Goal: Transaction & Acquisition: Purchase product/service

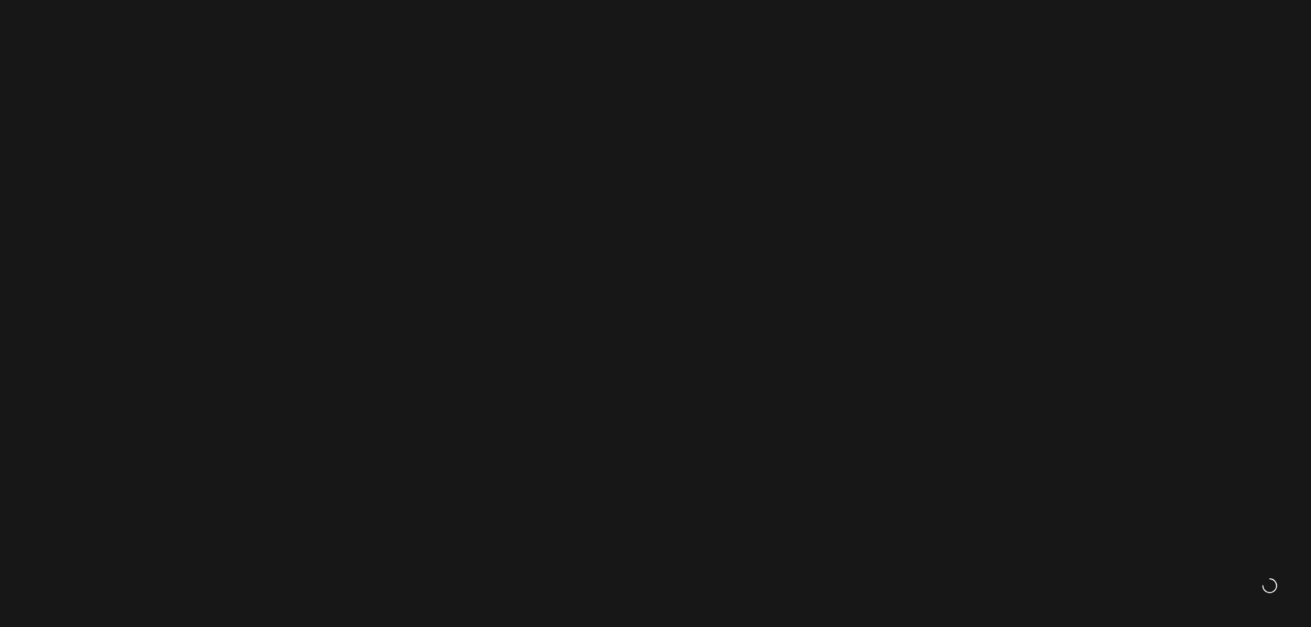
click at [1201, 78] on icon at bounding box center [1202, 78] width 17 height 17
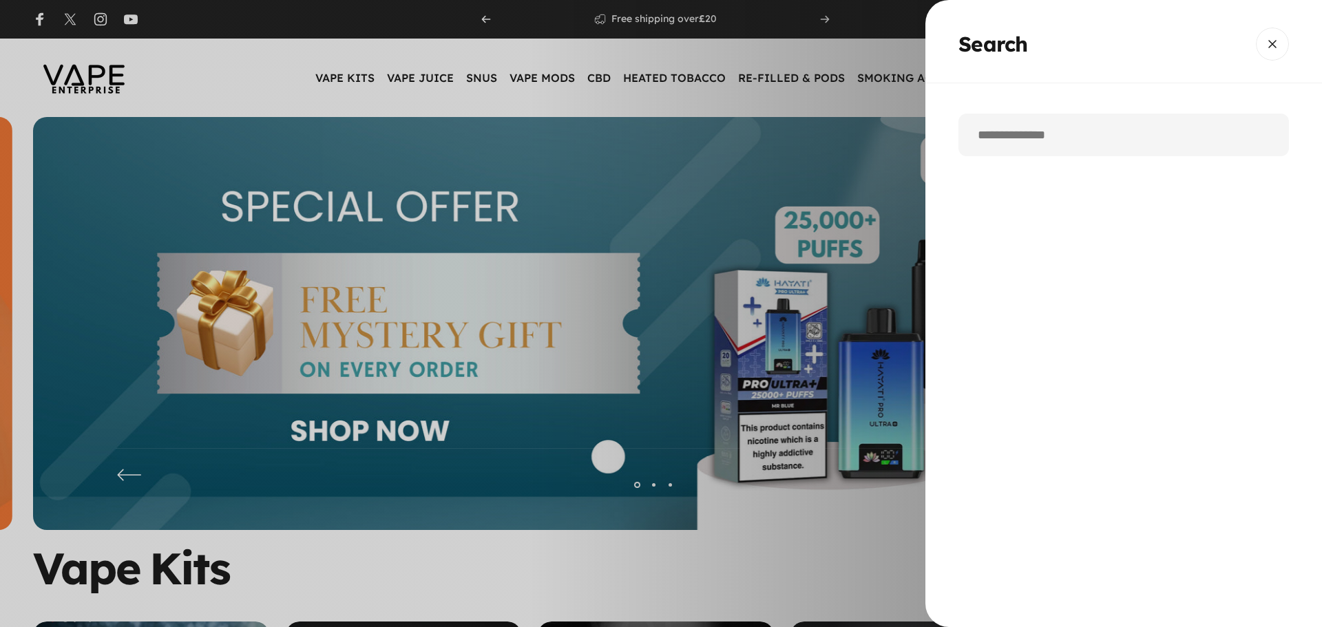
click at [1007, 140] on input "Search" at bounding box center [1123, 135] width 330 height 43
paste input "******"
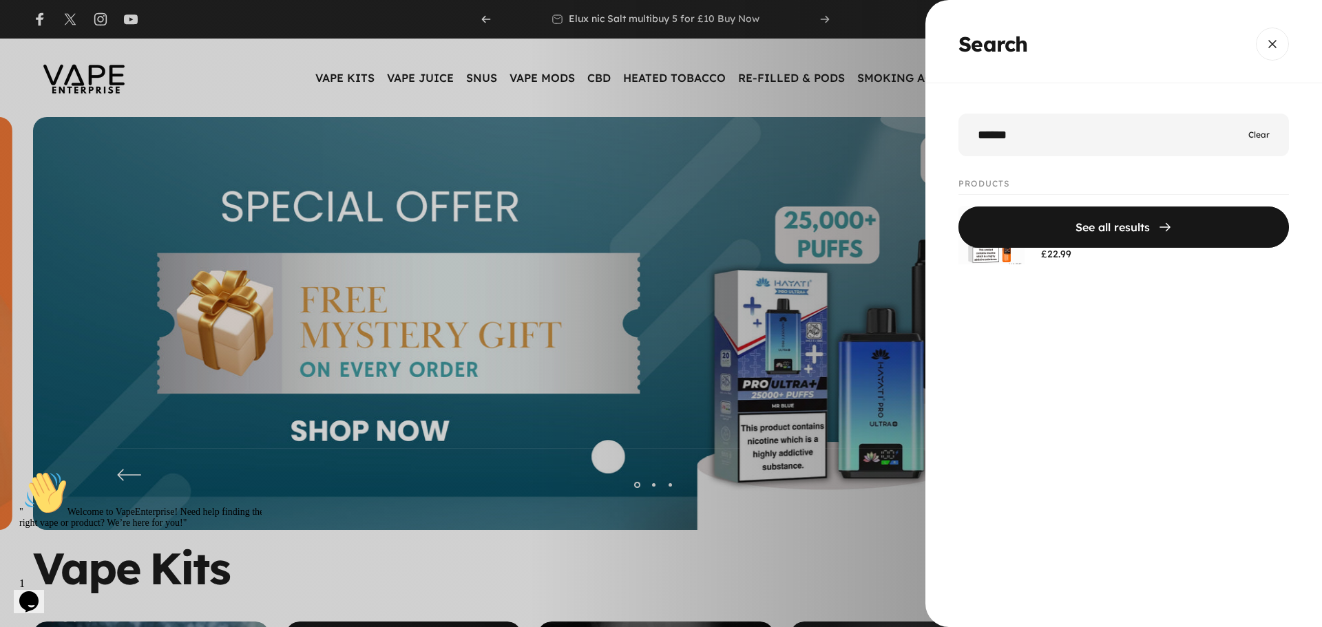
type input "******"
click at [958, 207] on button "See all results" at bounding box center [1123, 227] width 330 height 41
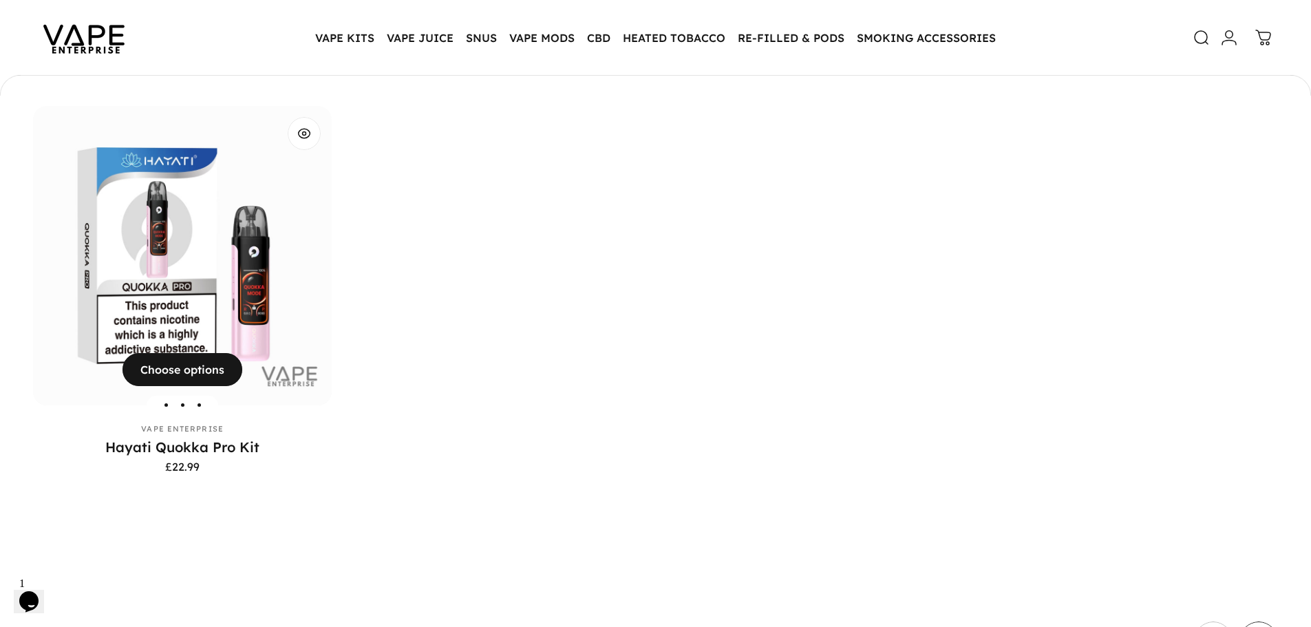
scroll to position [272, 0]
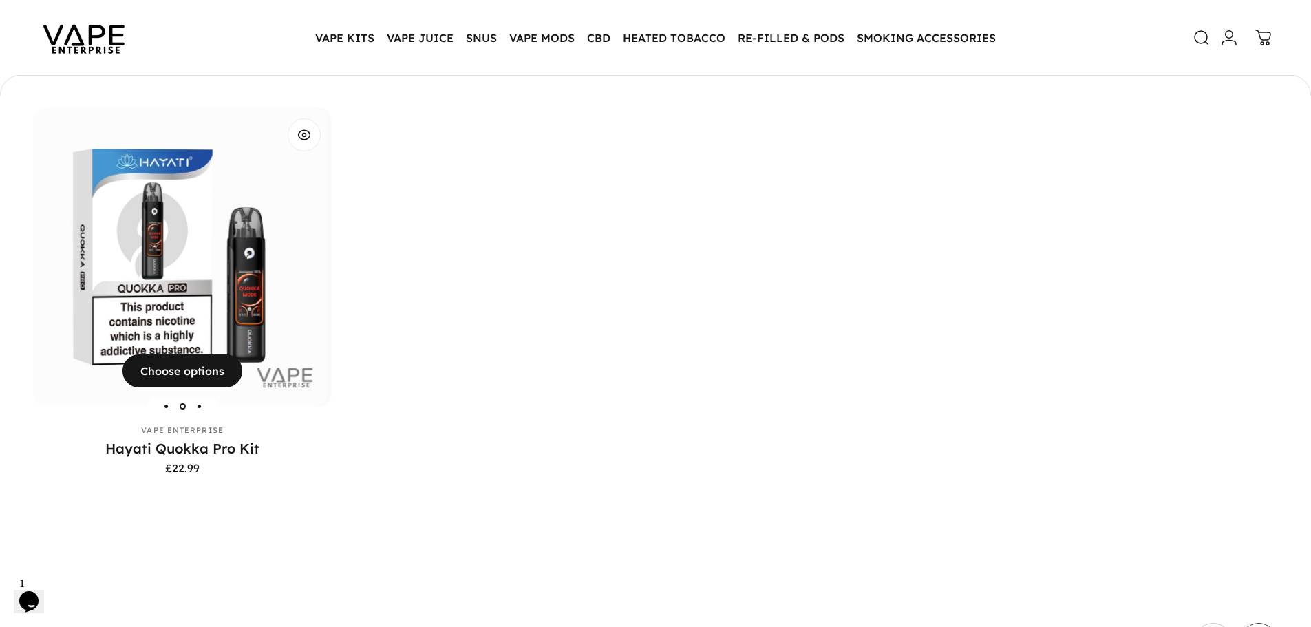
click at [175, 275] on img "Hayati Quokka Pro Kit" at bounding box center [177, 256] width 299 height 299
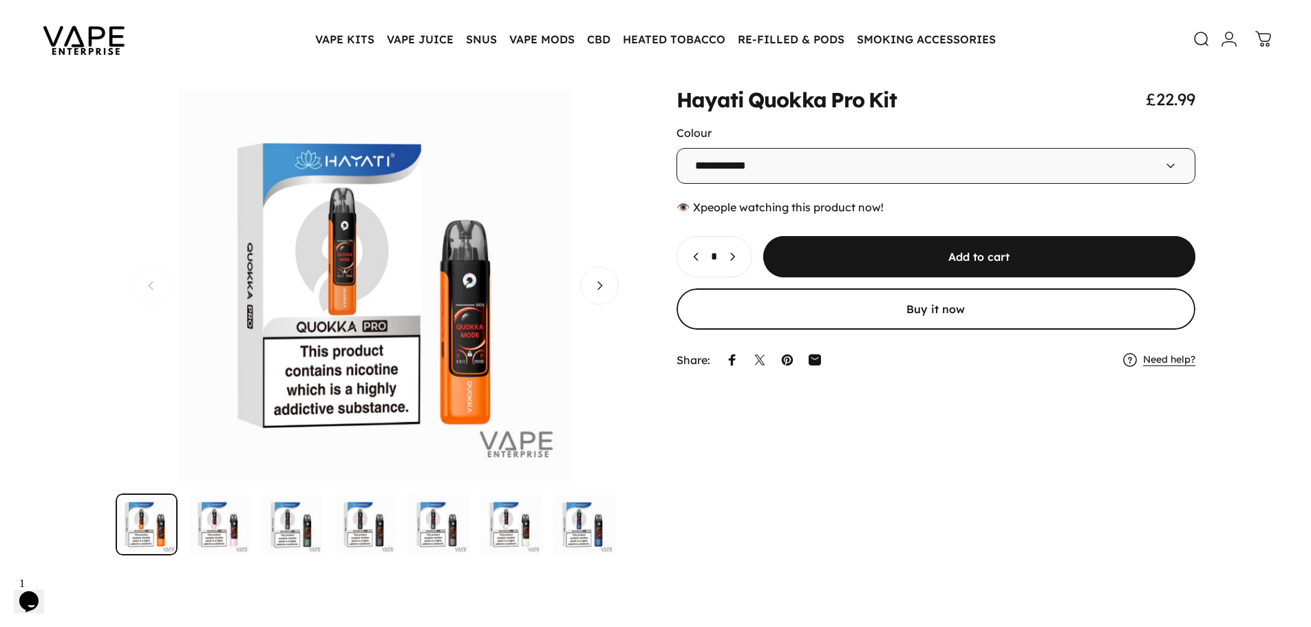
scroll to position [69, 0]
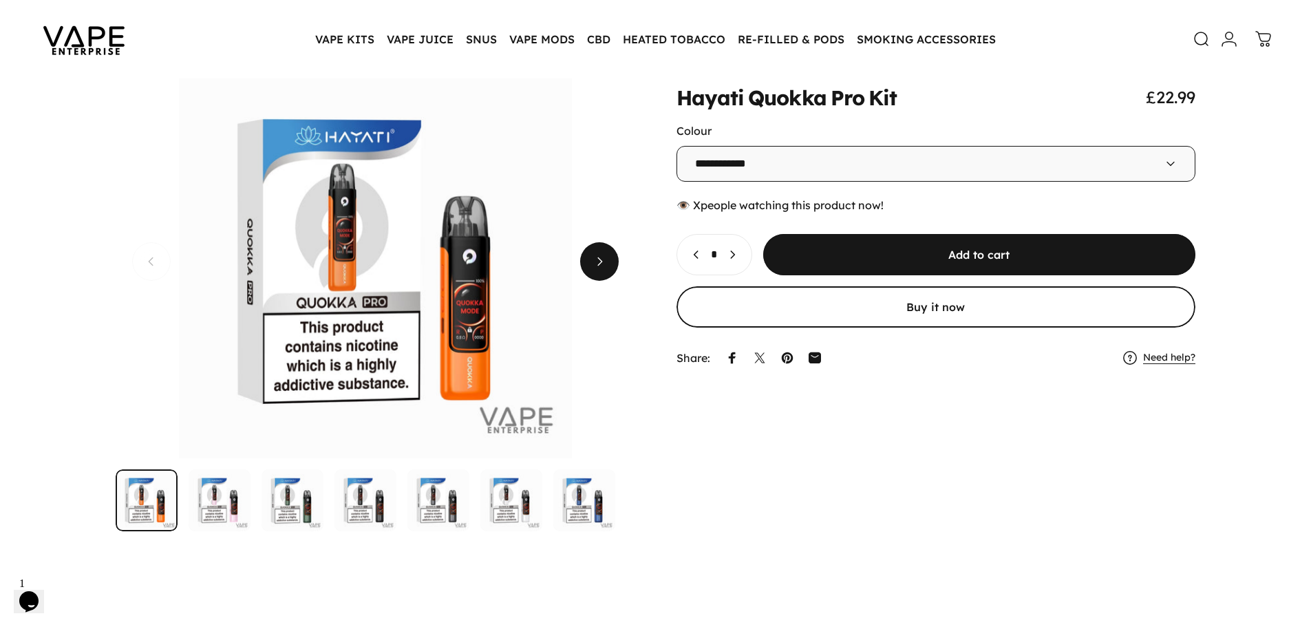
click at [606, 263] on button "Next" at bounding box center [599, 261] width 39 height 39
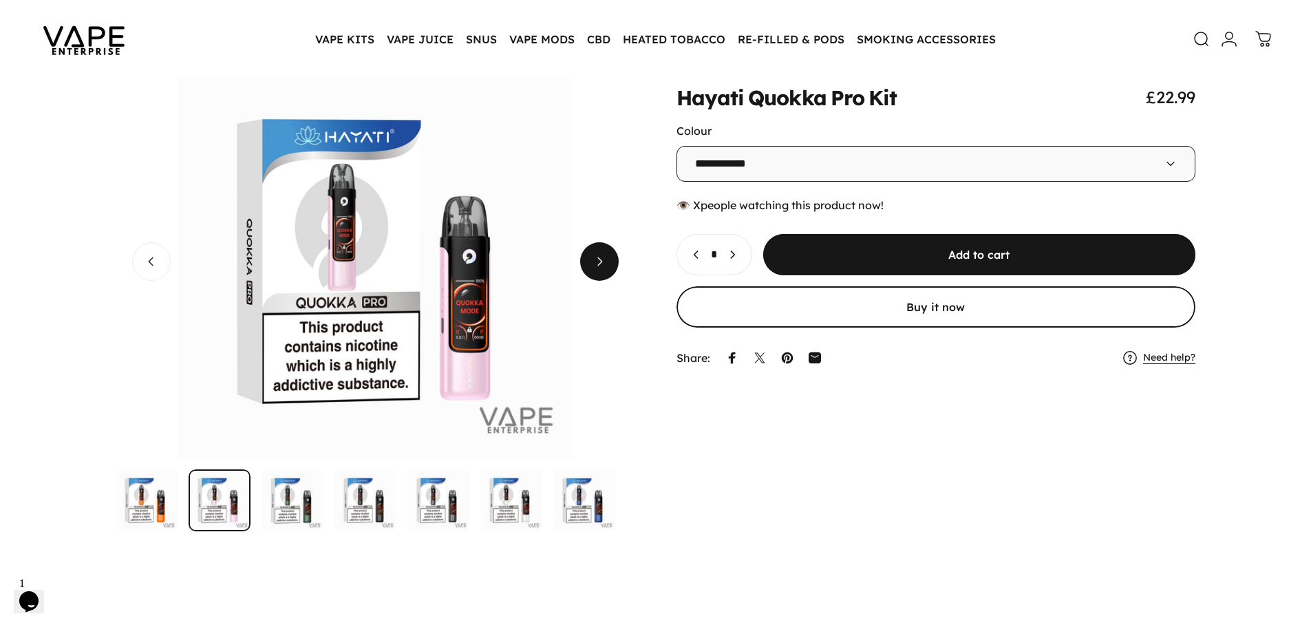
click at [606, 263] on span "Next" at bounding box center [600, 261] width 58 height 77
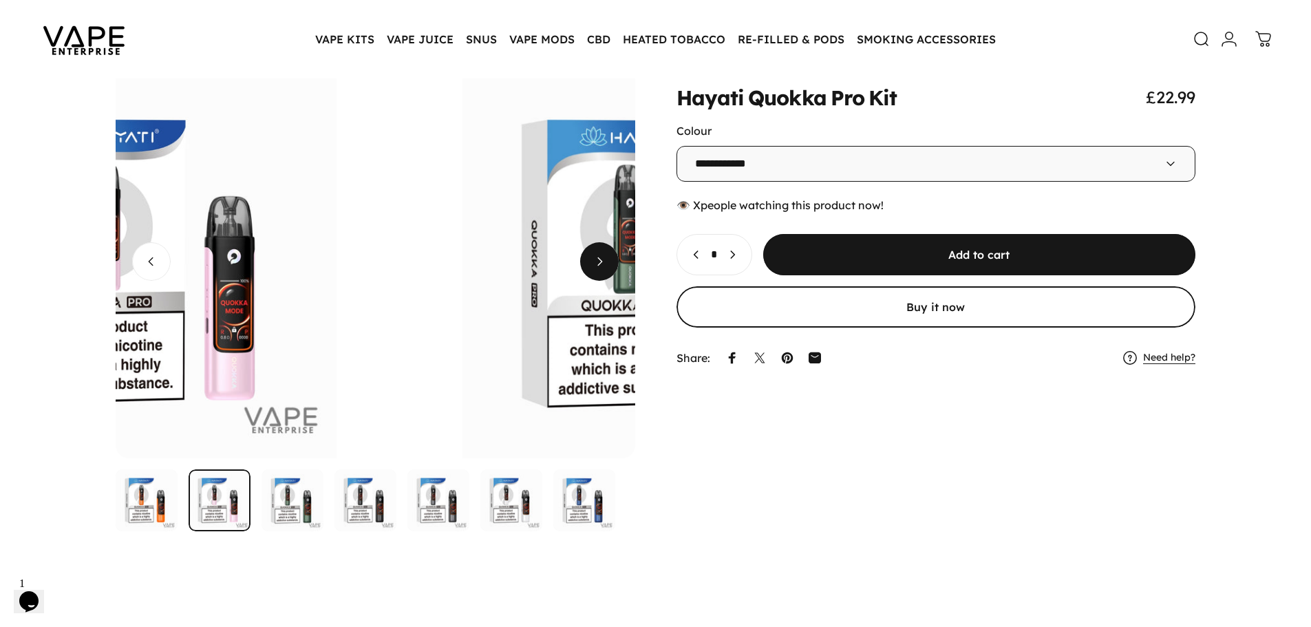
scroll to position [0, 1039]
